Goal: Transaction & Acquisition: Purchase product/service

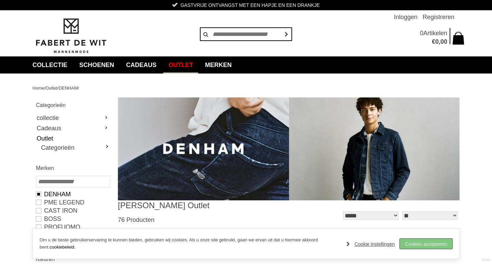
click at [432, 247] on link "Cookies accepteren" at bounding box center [426, 243] width 53 height 10
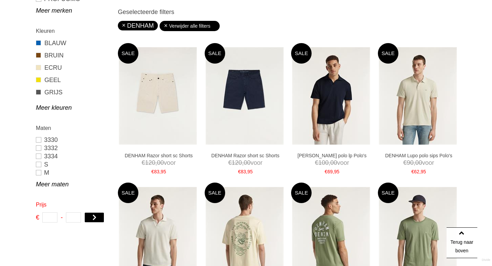
scroll to position [228, 0]
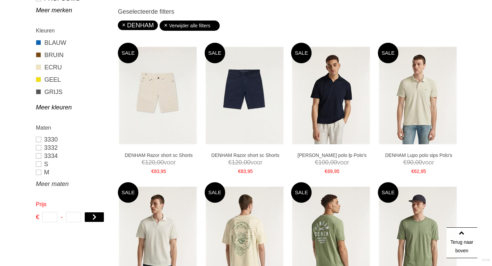
click at [44, 188] on div "Maten 3330 3332 3334 S M L XL XXL" at bounding box center [72, 155] width 80 height 71
click at [45, 185] on link "Meer maten" at bounding box center [72, 184] width 73 height 8
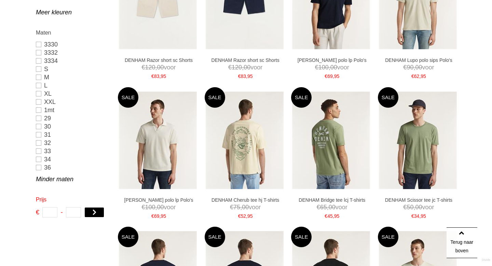
scroll to position [323, 0]
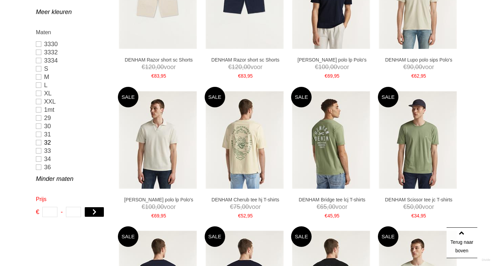
click at [40, 143] on link "32" at bounding box center [72, 142] width 73 height 8
type input "**"
type input "***"
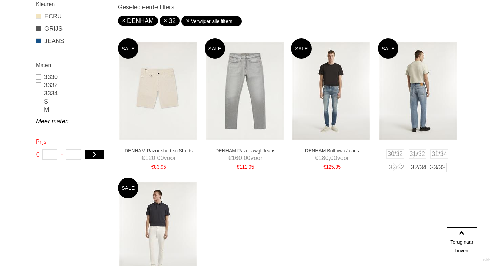
scroll to position [234, 0]
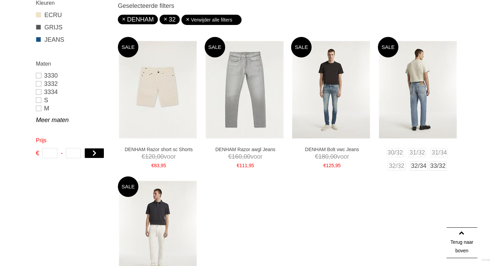
click at [434, 87] on img at bounding box center [418, 89] width 78 height 97
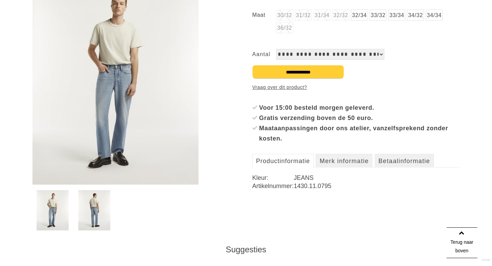
scroll to position [140, 0]
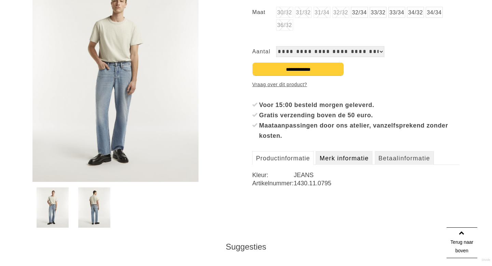
click at [353, 161] on link "Merk informatie" at bounding box center [344, 158] width 57 height 14
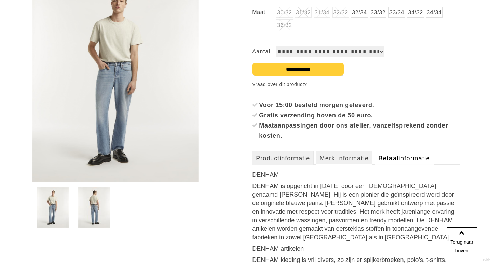
click at [390, 161] on link "Betaalinformatie" at bounding box center [404, 158] width 59 height 14
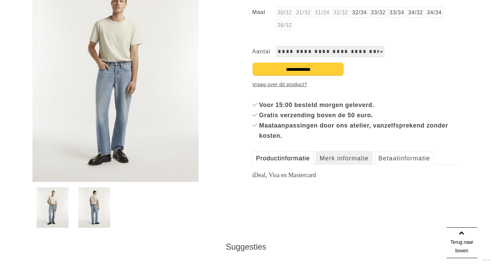
click at [291, 161] on link "Productinformatie" at bounding box center [282, 158] width 61 height 14
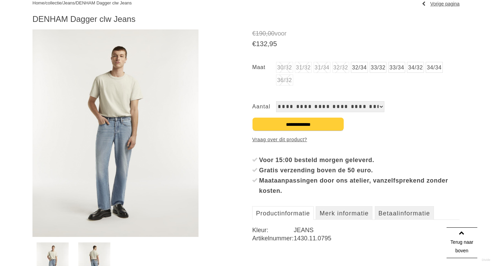
scroll to position [83, 0]
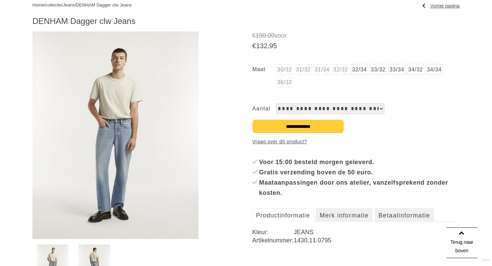
click at [131, 161] on img at bounding box center [115, 134] width 166 height 207
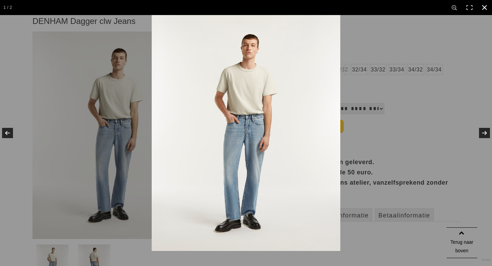
click at [403, 32] on div at bounding box center [398, 148] width 492 height 266
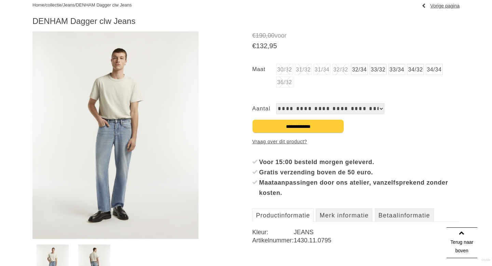
scroll to position [13, 0]
